Goal: Find specific page/section: Find specific page/section

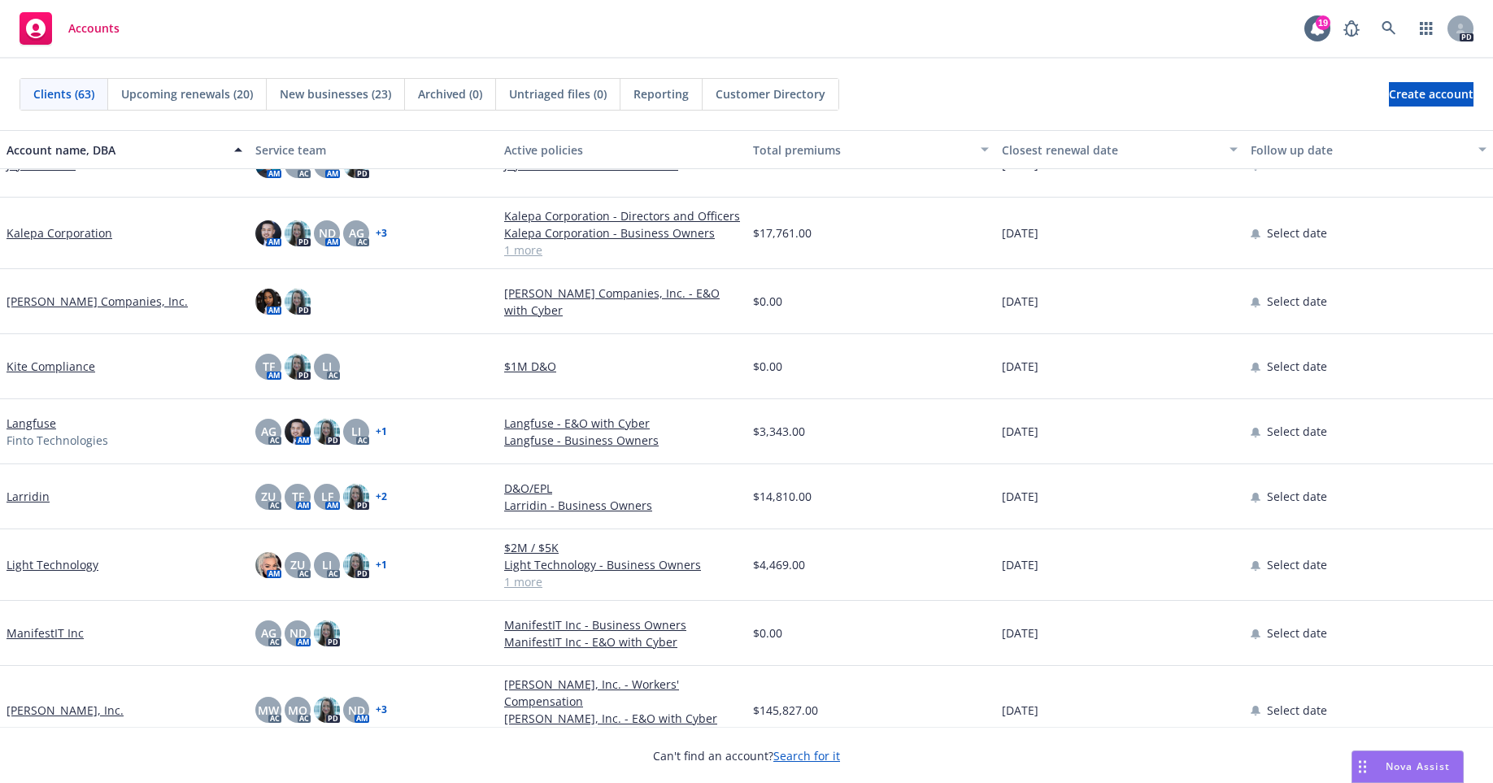
scroll to position [2012, 0]
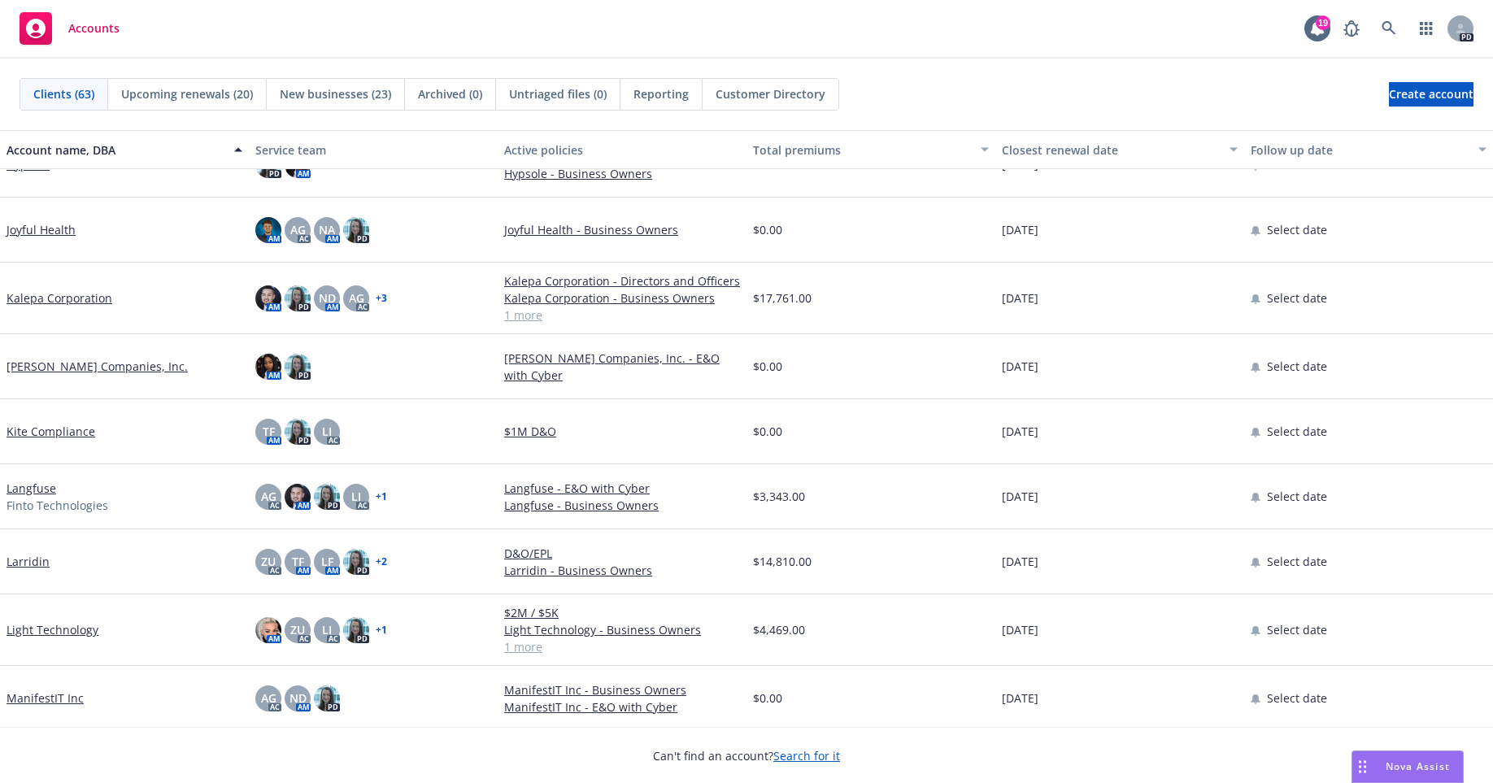
click at [46, 290] on link "Kalepa Corporation" at bounding box center [60, 297] width 106 height 17
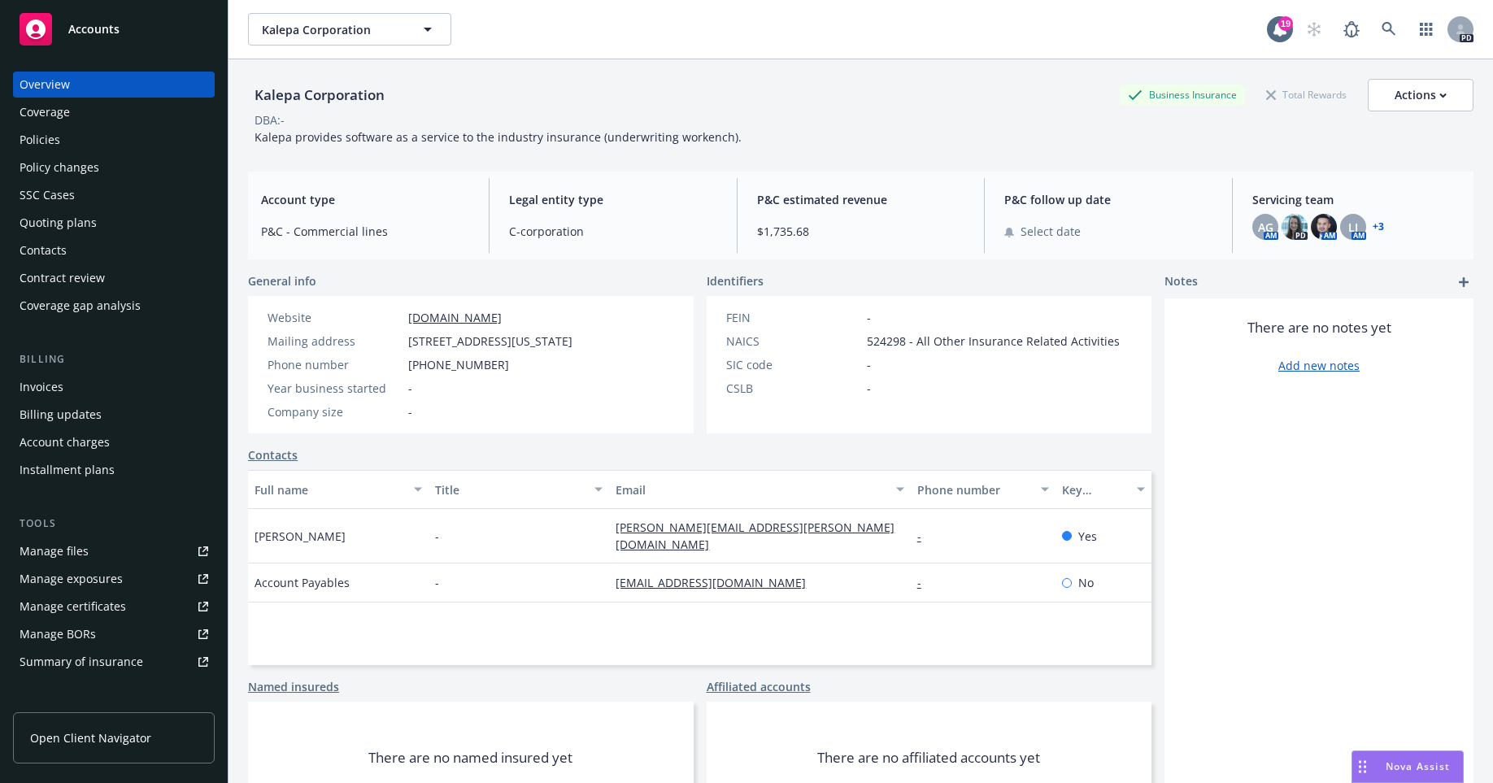
click at [63, 105] on div "Coverage" at bounding box center [45, 112] width 50 height 26
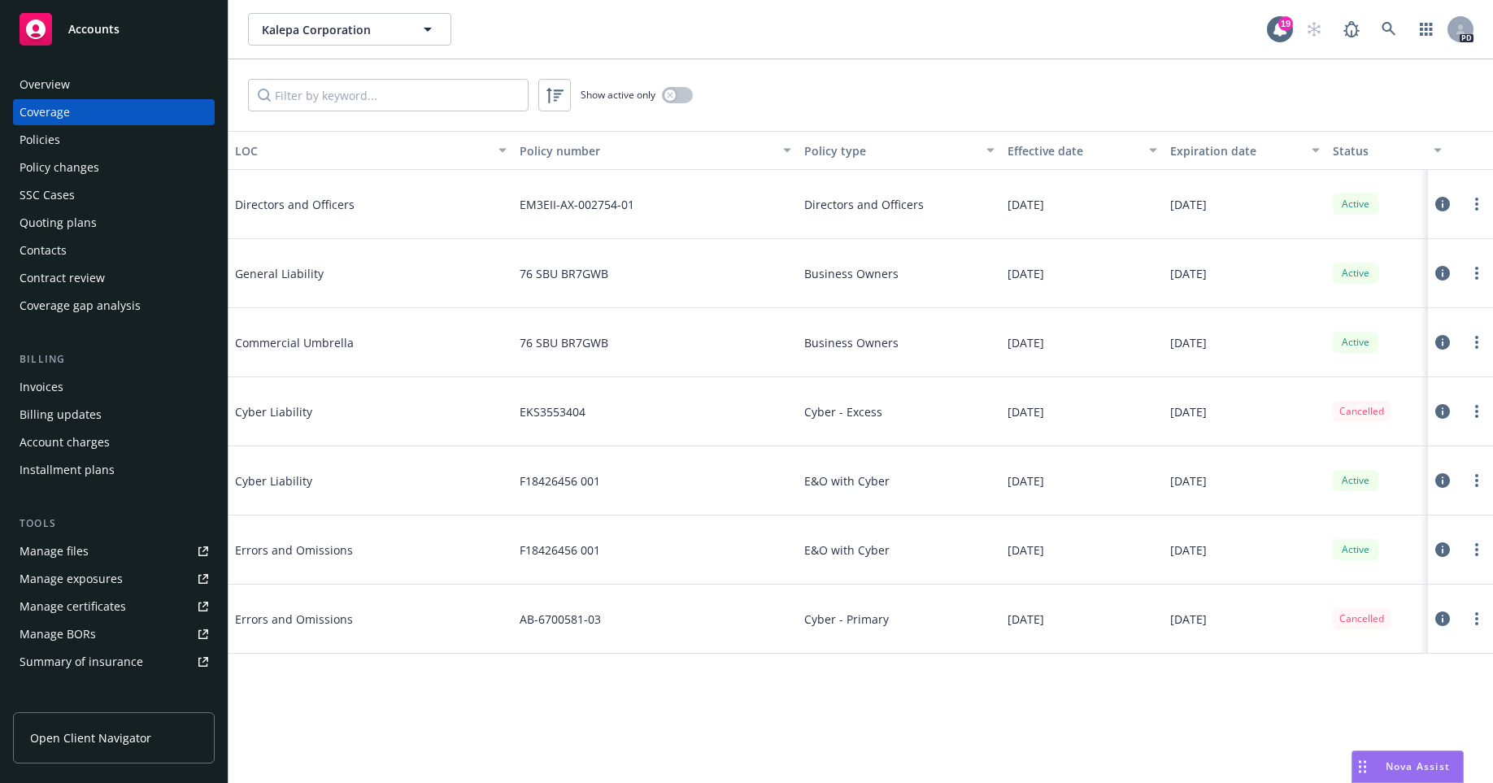
click at [70, 143] on div "Policies" at bounding box center [114, 140] width 189 height 26
